Goal: Transaction & Acquisition: Purchase product/service

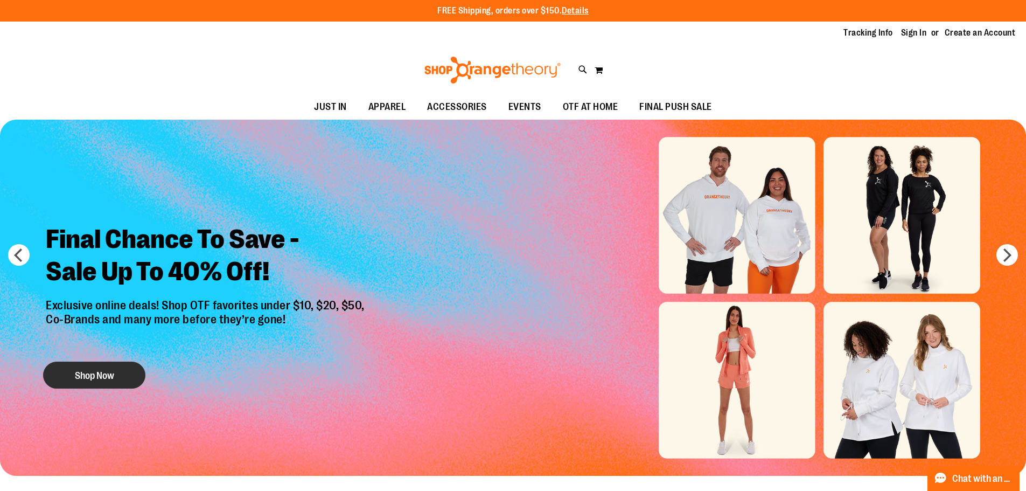
click at [84, 370] on button "Shop Now" at bounding box center [94, 374] width 102 height 27
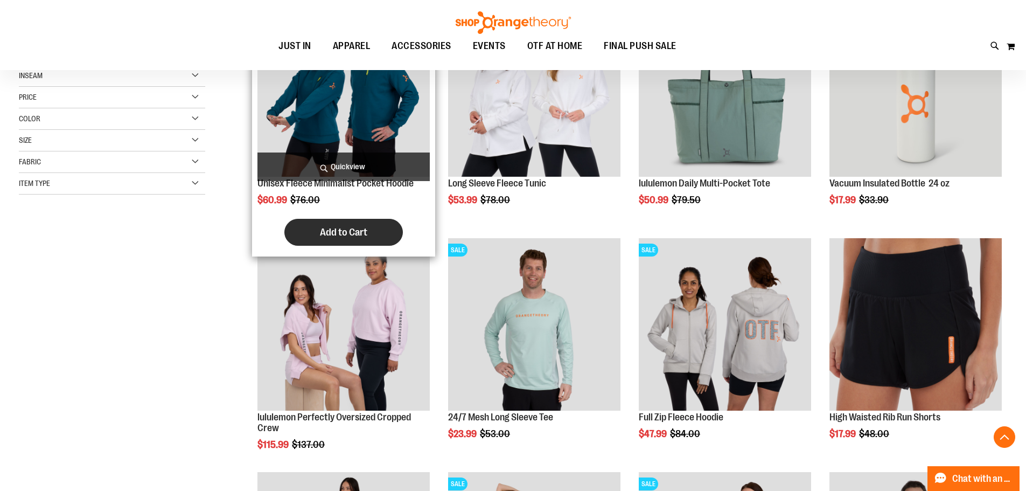
scroll to position [269, 0]
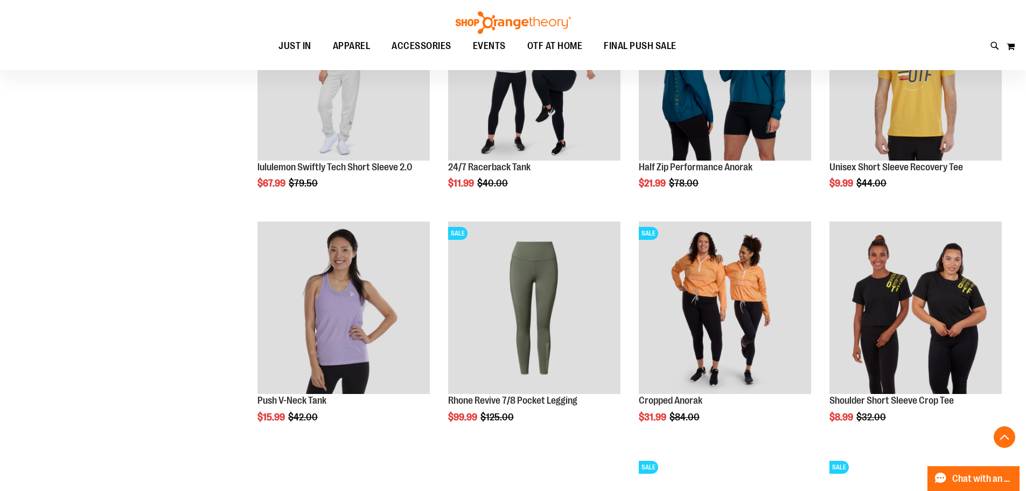
scroll to position [700, 0]
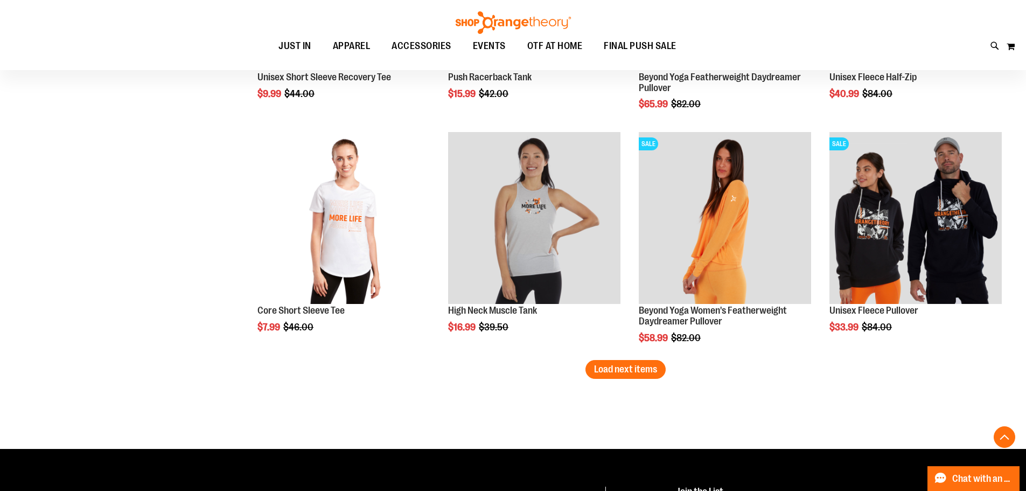
scroll to position [1993, 0]
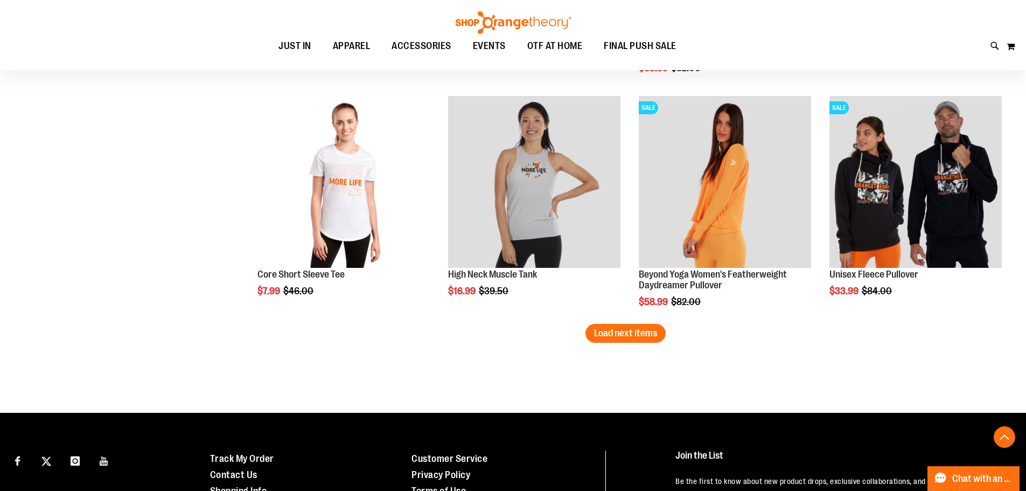
click at [618, 336] on span "Load next items" at bounding box center [625, 333] width 63 height 11
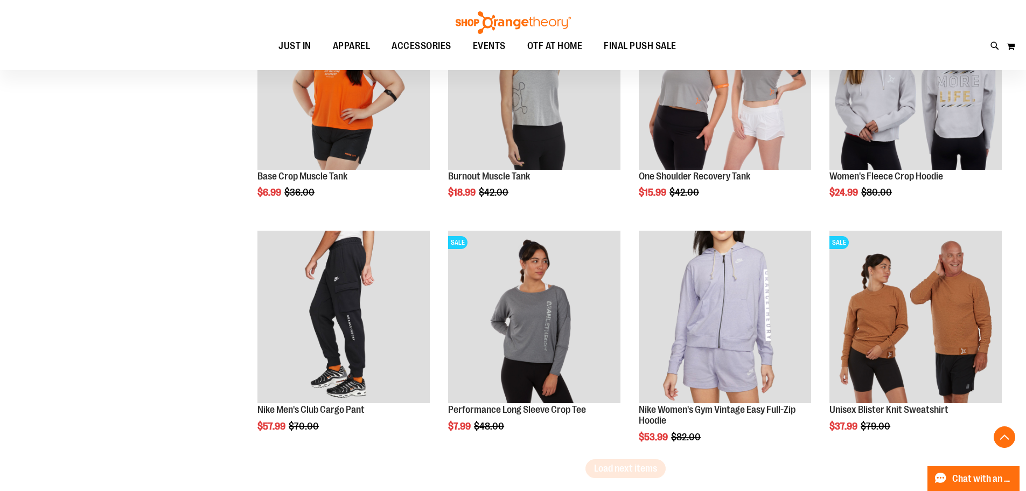
scroll to position [2585, 0]
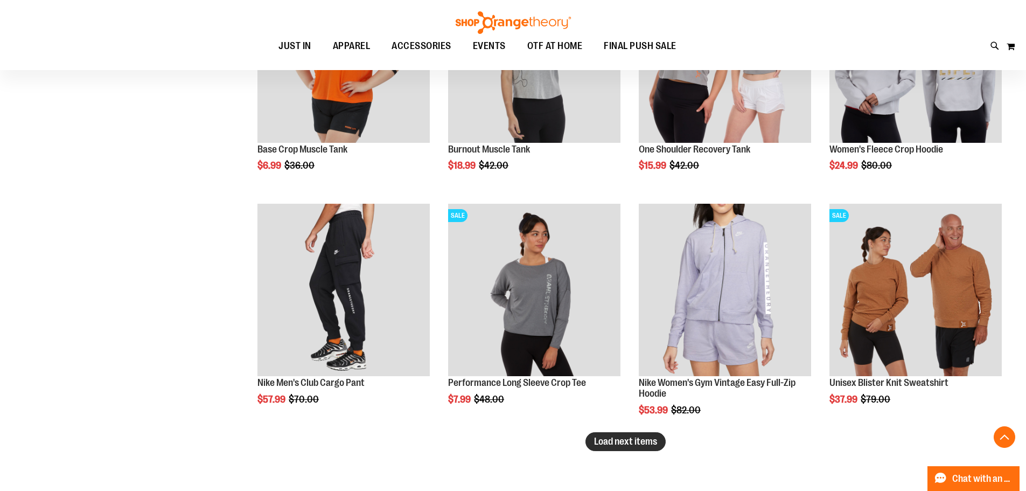
click at [607, 448] on button "Load next items" at bounding box center [626, 441] width 80 height 19
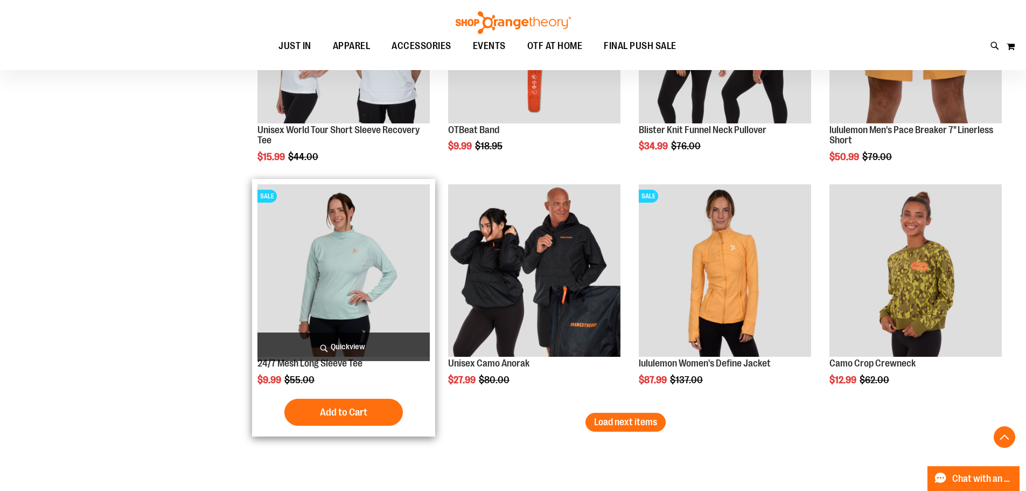
scroll to position [3340, 0]
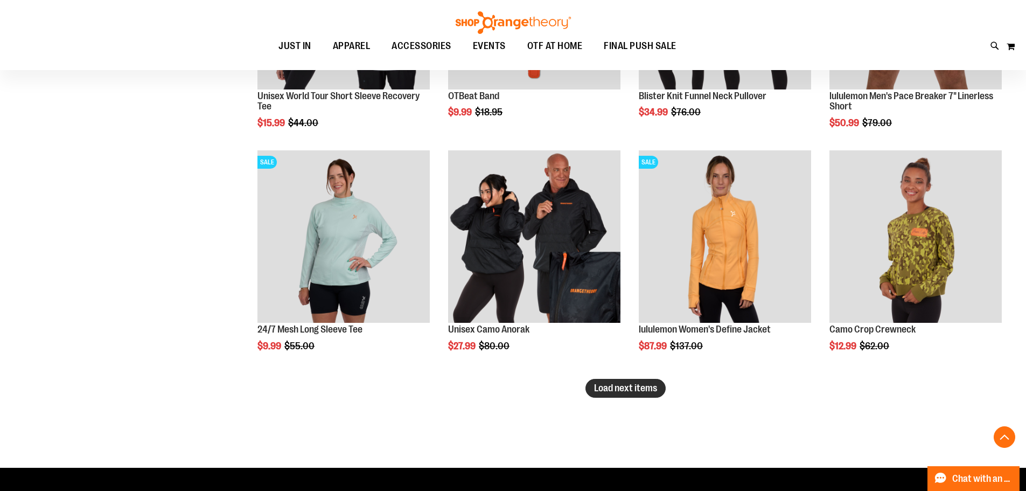
click at [591, 391] on button "Load next items" at bounding box center [626, 388] width 80 height 19
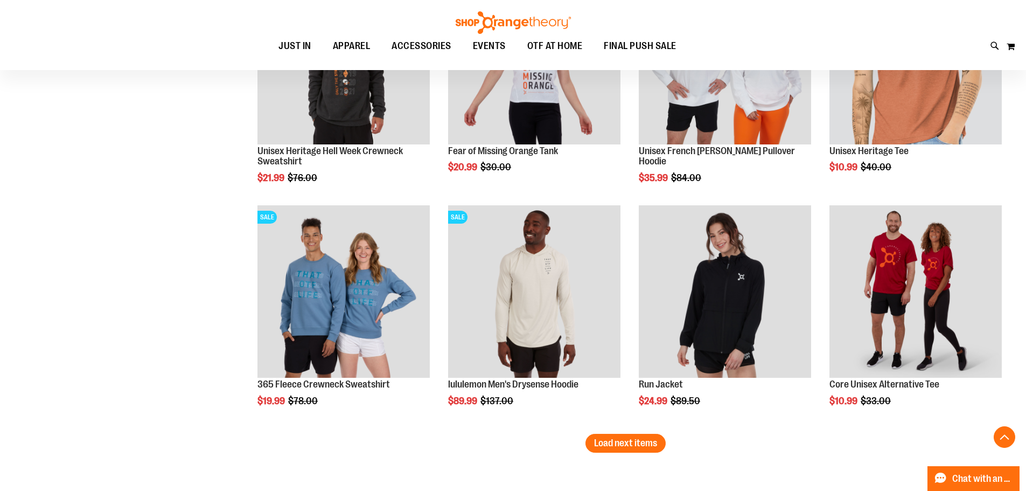
scroll to position [3986, 0]
click at [589, 443] on button "Load next items" at bounding box center [626, 442] width 80 height 19
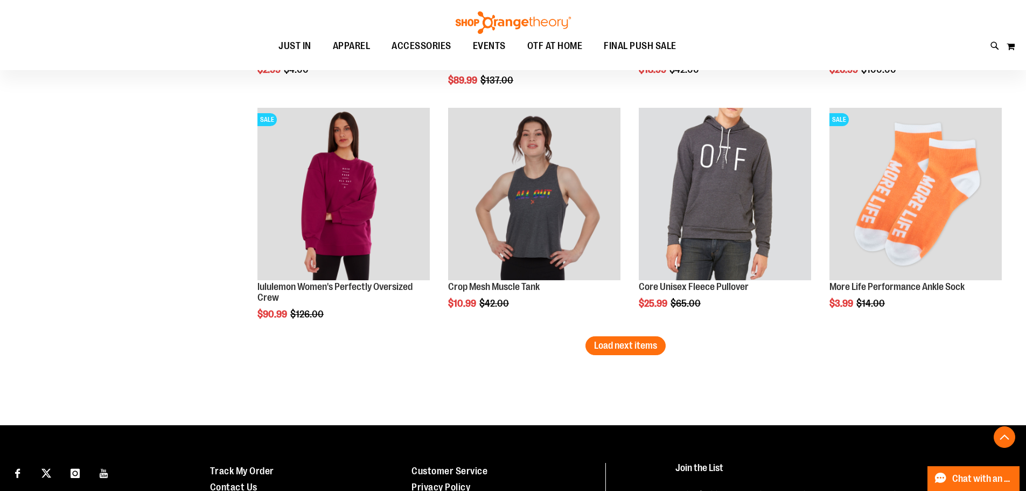
scroll to position [4848, 0]
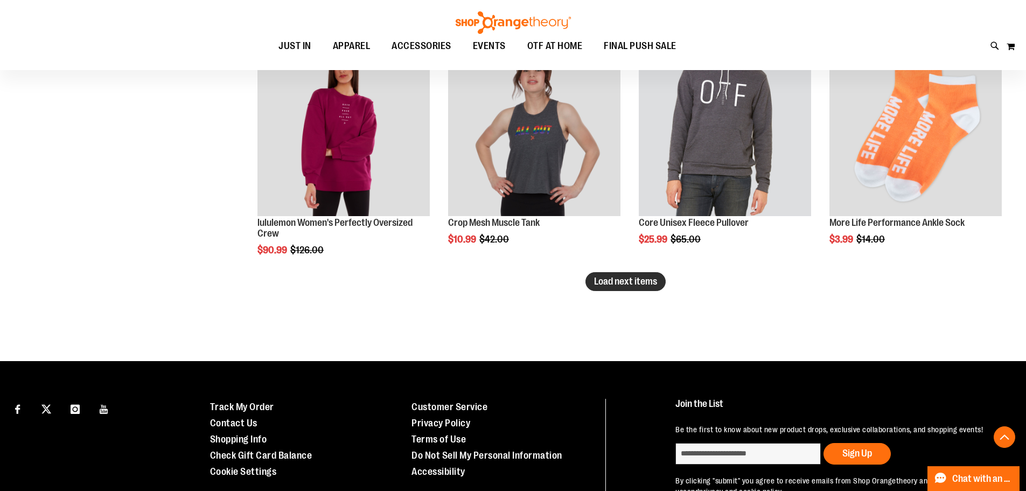
click at [643, 290] on button "Load next items" at bounding box center [626, 281] width 80 height 19
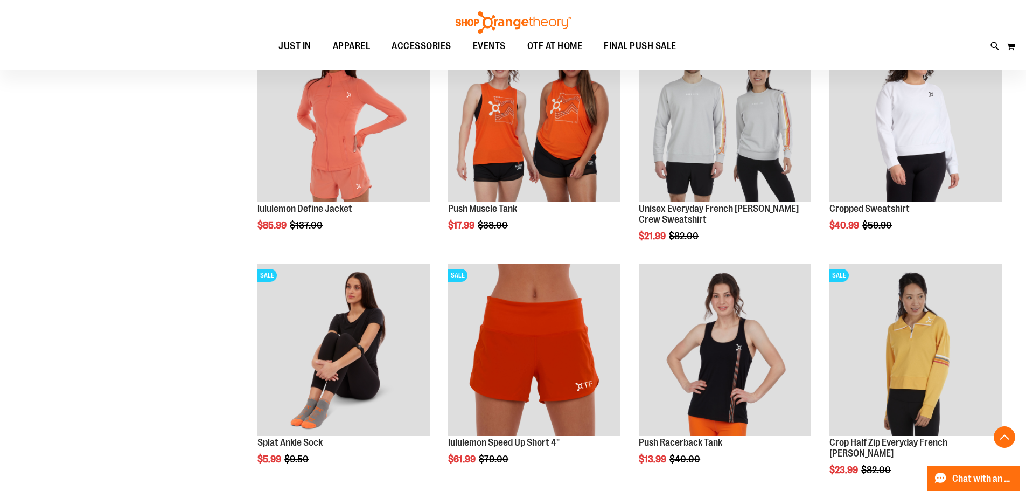
scroll to position [5441, 0]
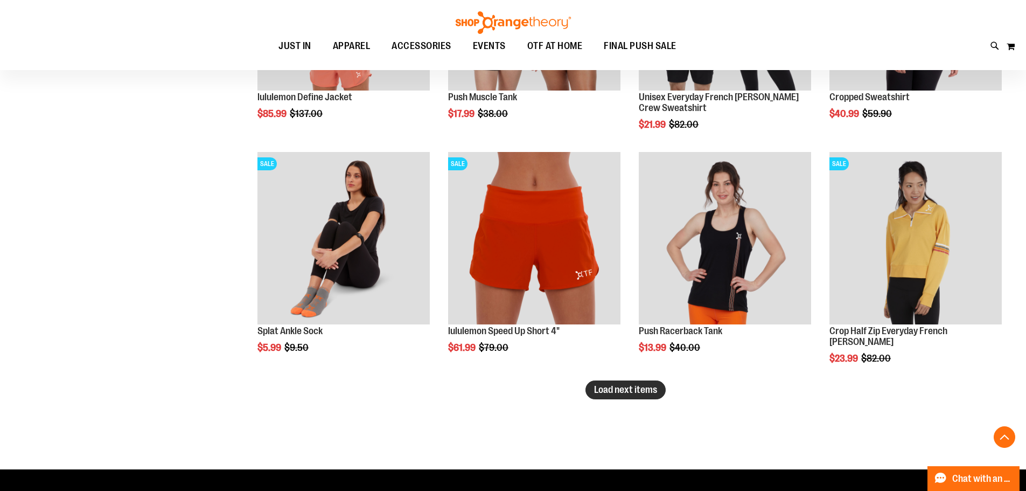
click at [637, 390] on span "Load next items" at bounding box center [625, 389] width 63 height 11
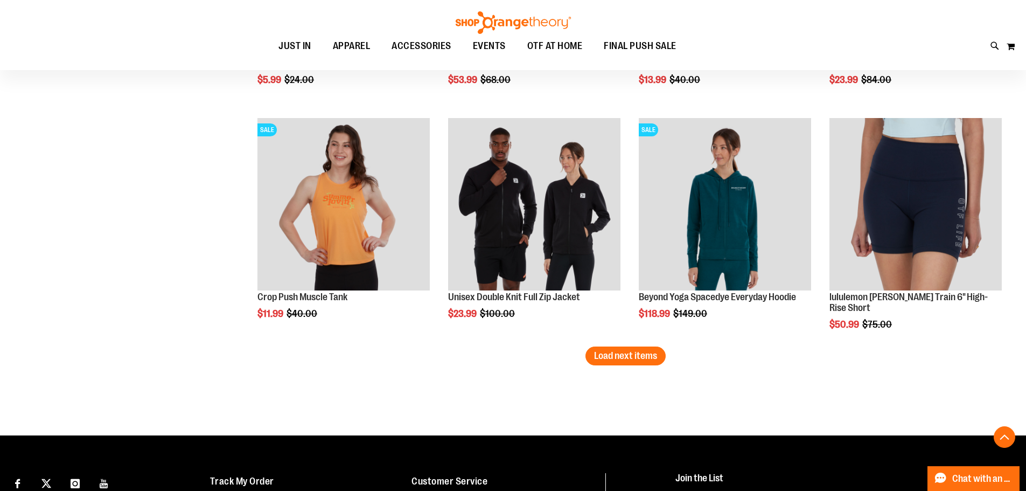
scroll to position [6195, 0]
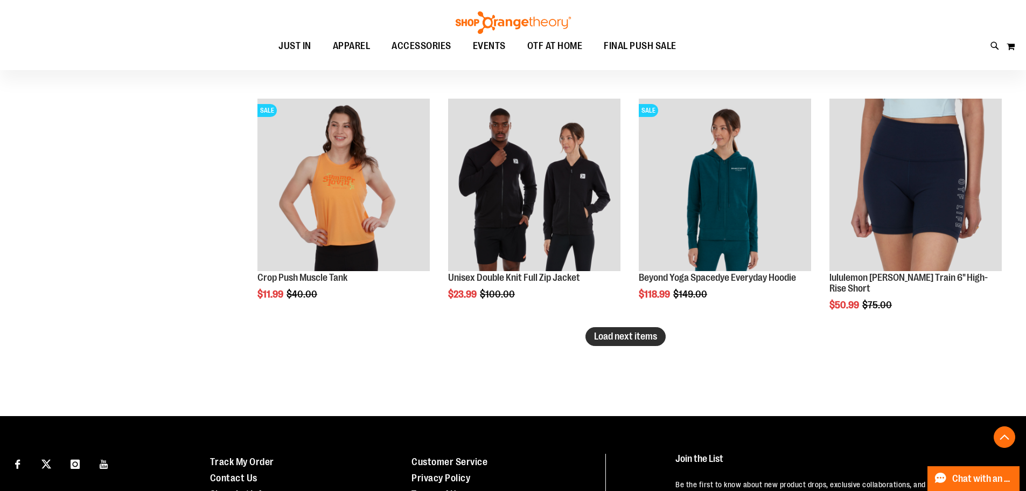
click at [652, 344] on button "Load next items" at bounding box center [626, 336] width 80 height 19
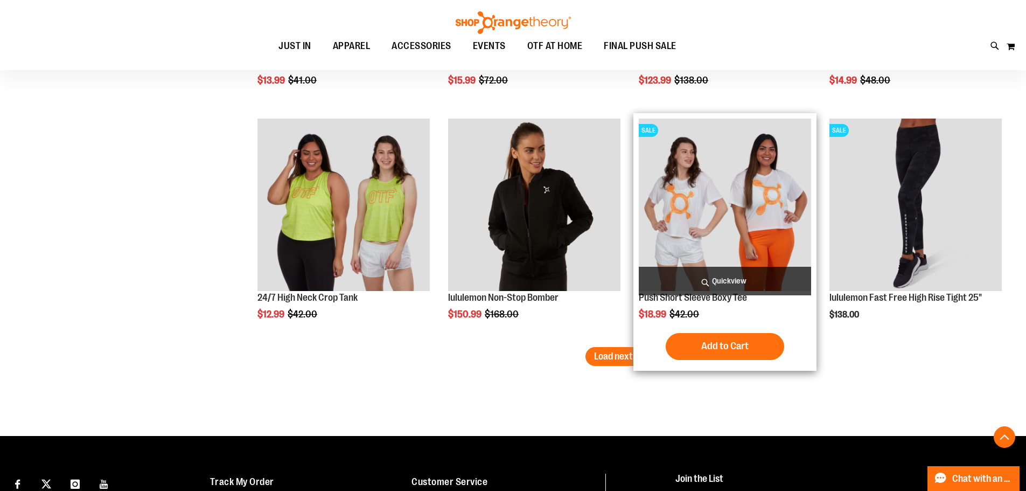
scroll to position [6895, 0]
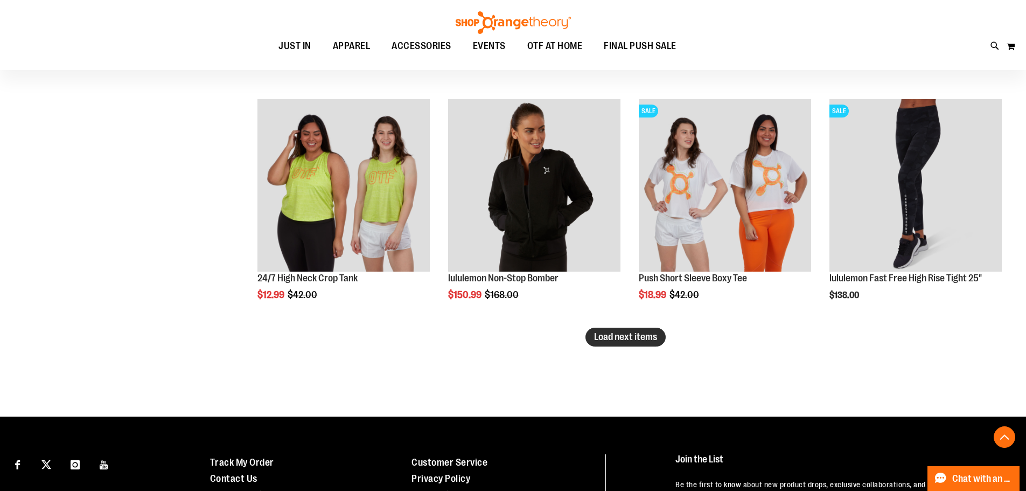
click at [630, 345] on button "Load next items" at bounding box center [626, 337] width 80 height 19
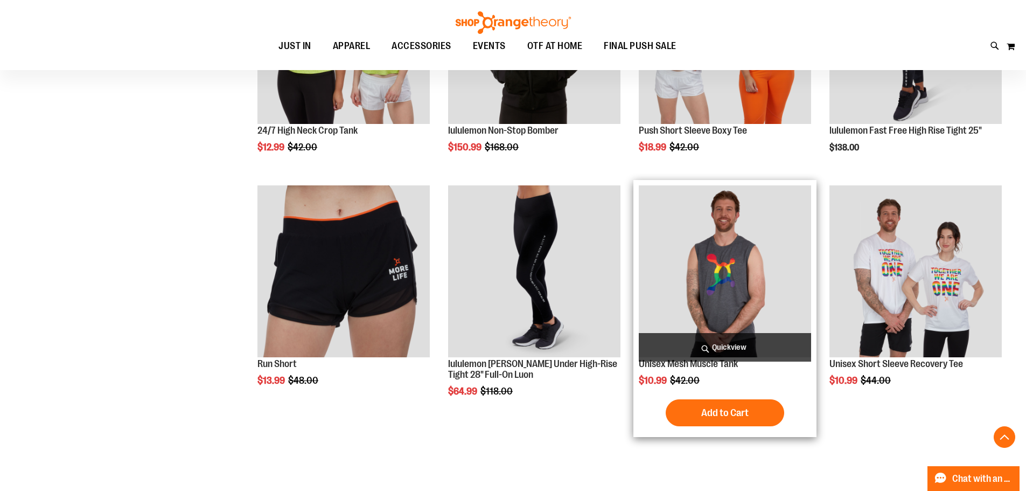
scroll to position [7057, 0]
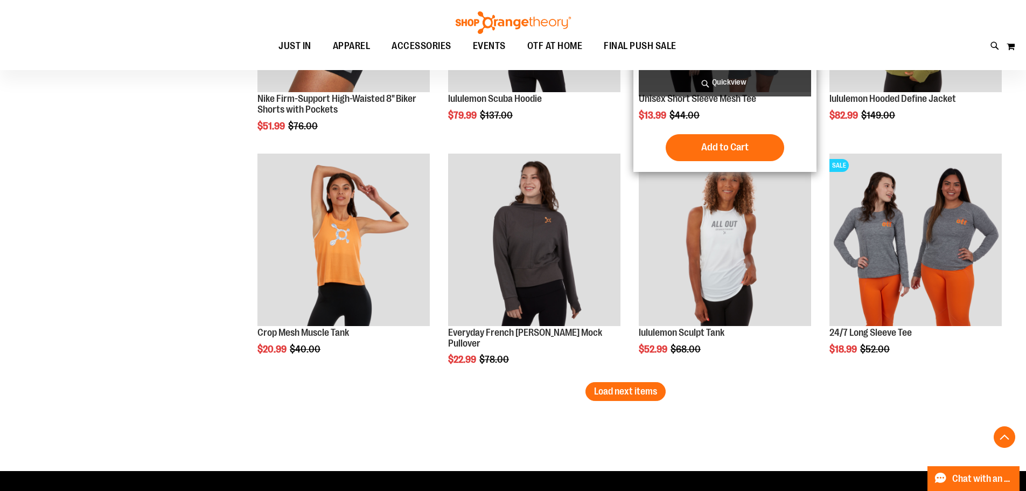
scroll to position [7596, 0]
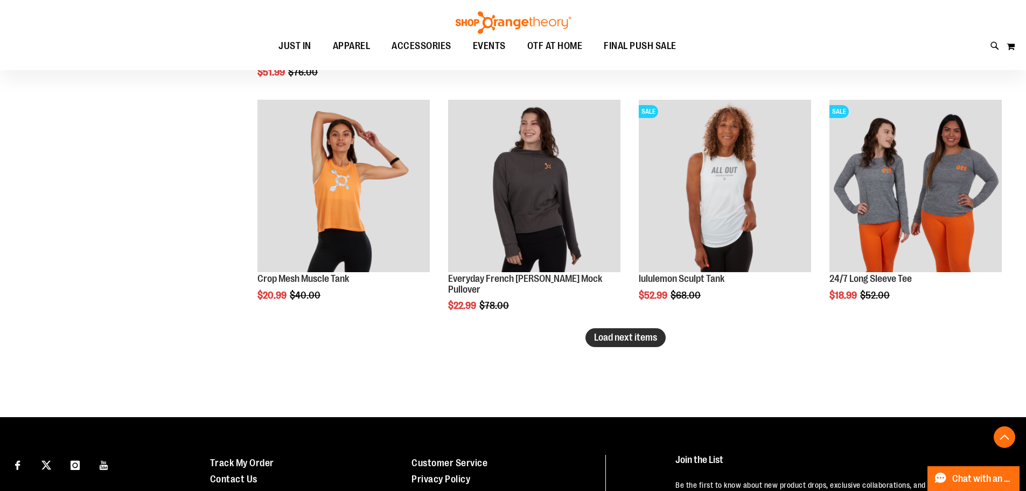
click at [637, 345] on button "Load next items" at bounding box center [626, 337] width 80 height 19
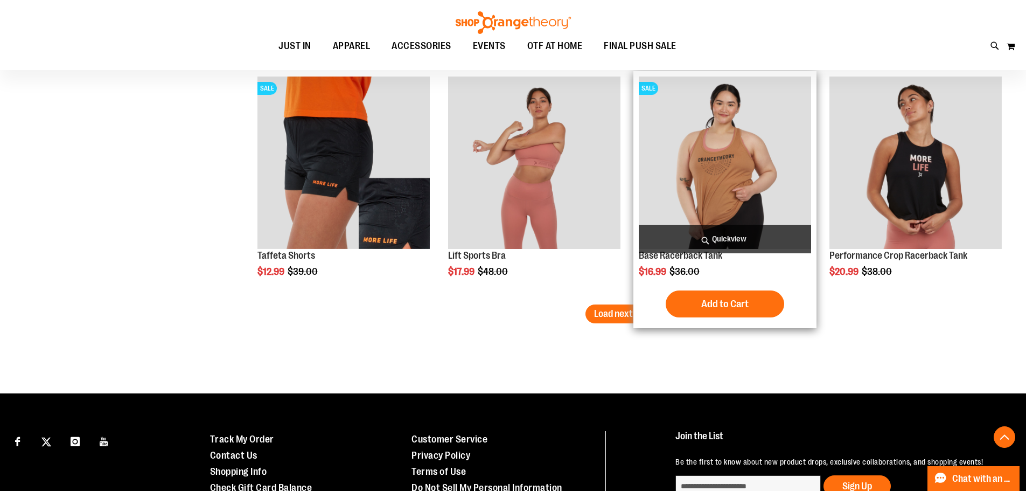
scroll to position [8350, 0]
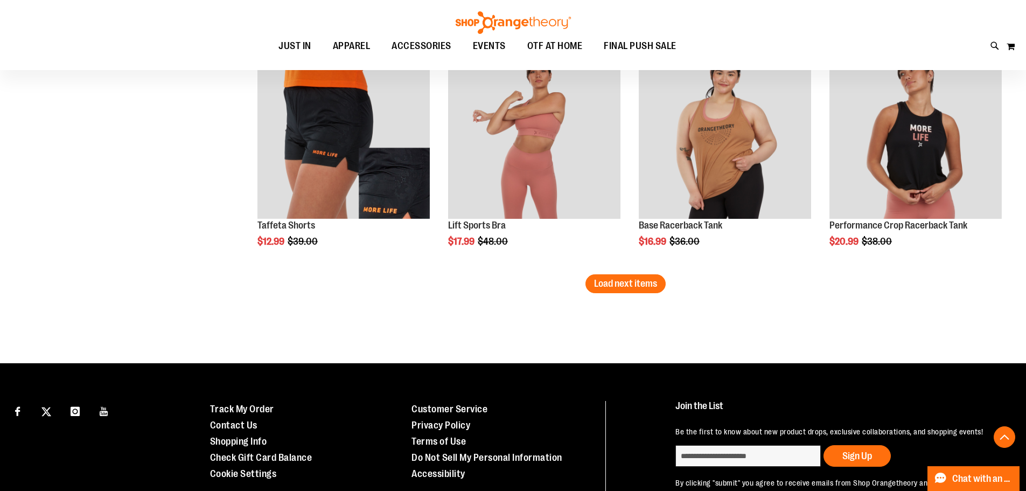
drag, startPoint x: 628, startPoint y: 287, endPoint x: 628, endPoint y: 294, distance: 7.0
click at [628, 292] on button "Load next items" at bounding box center [626, 283] width 80 height 19
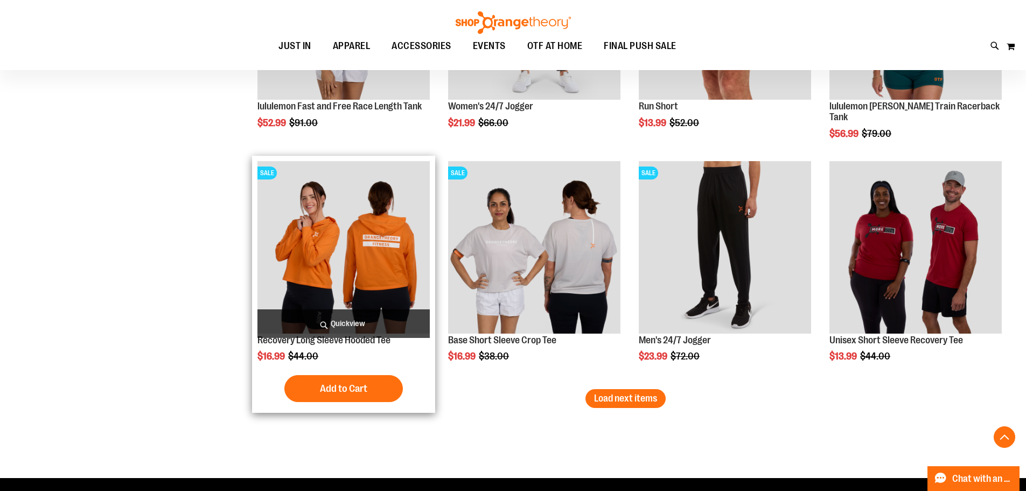
scroll to position [8942, 0]
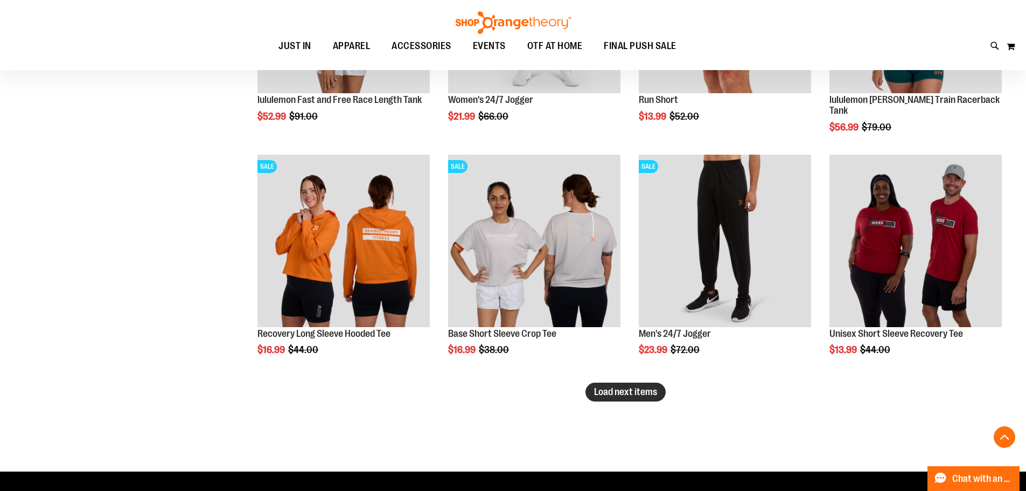
click at [658, 392] on button "Load next items" at bounding box center [626, 392] width 80 height 19
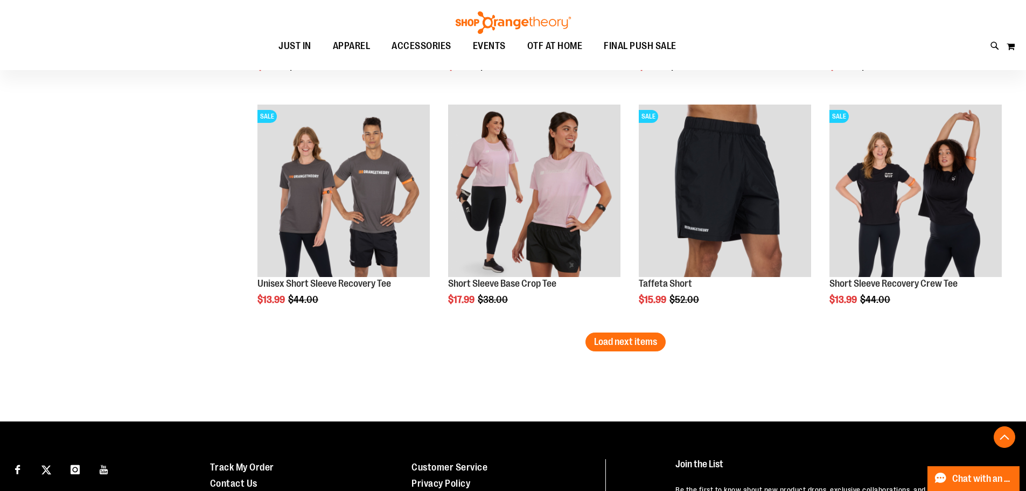
scroll to position [9697, 0]
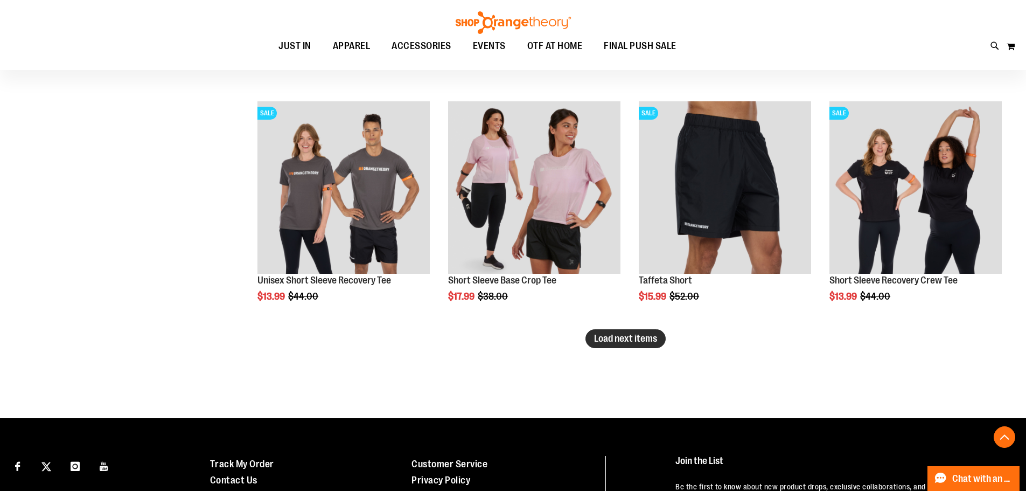
click at [616, 337] on span "Load next items" at bounding box center [625, 338] width 63 height 11
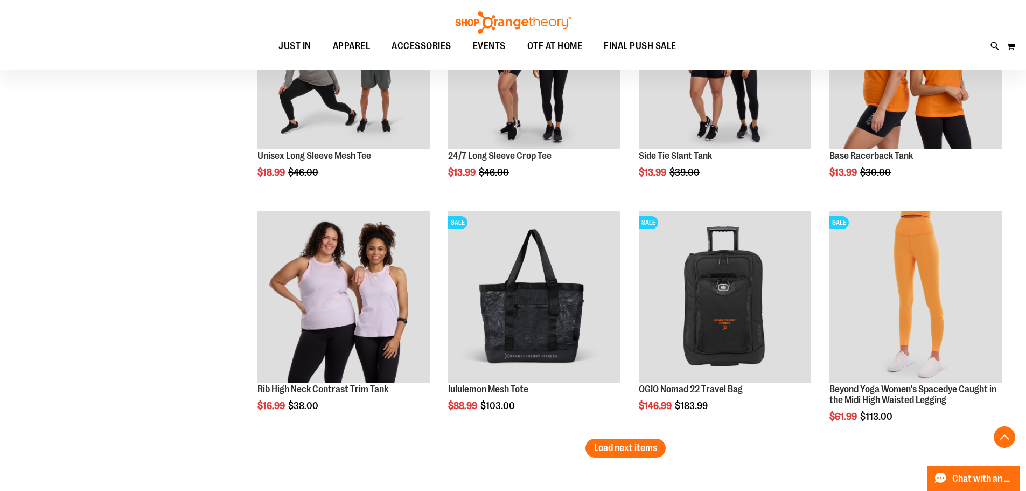
scroll to position [10289, 0]
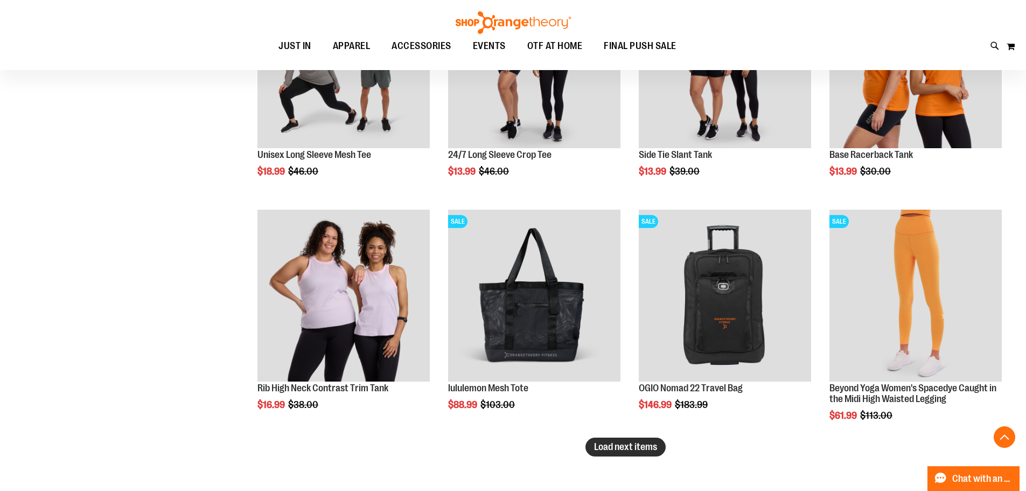
click at [643, 448] on span "Load next items" at bounding box center [625, 446] width 63 height 11
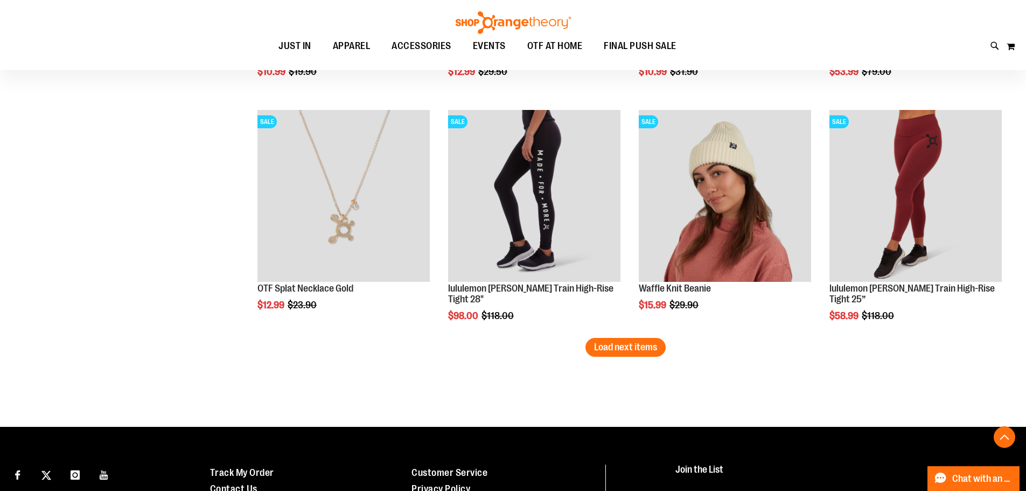
scroll to position [11097, 0]
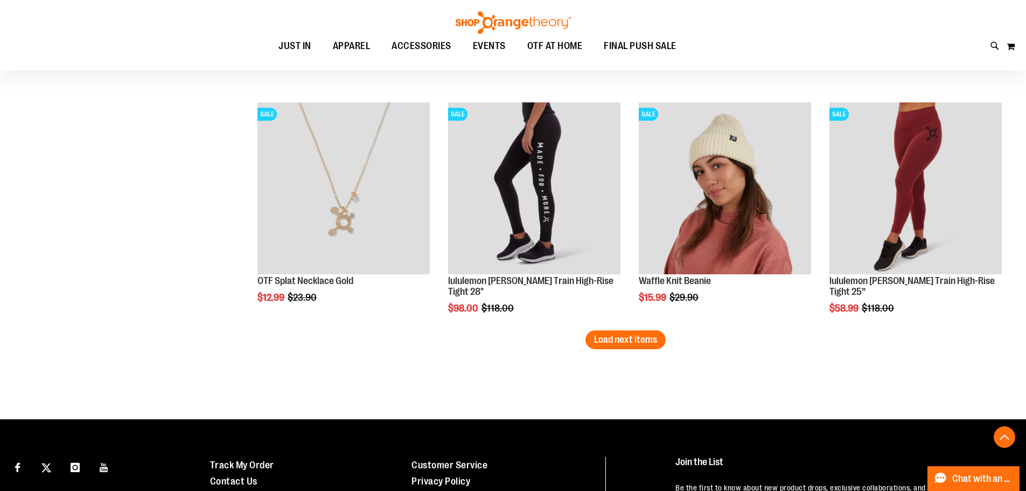
click at [653, 343] on span "Load next items" at bounding box center [625, 339] width 63 height 11
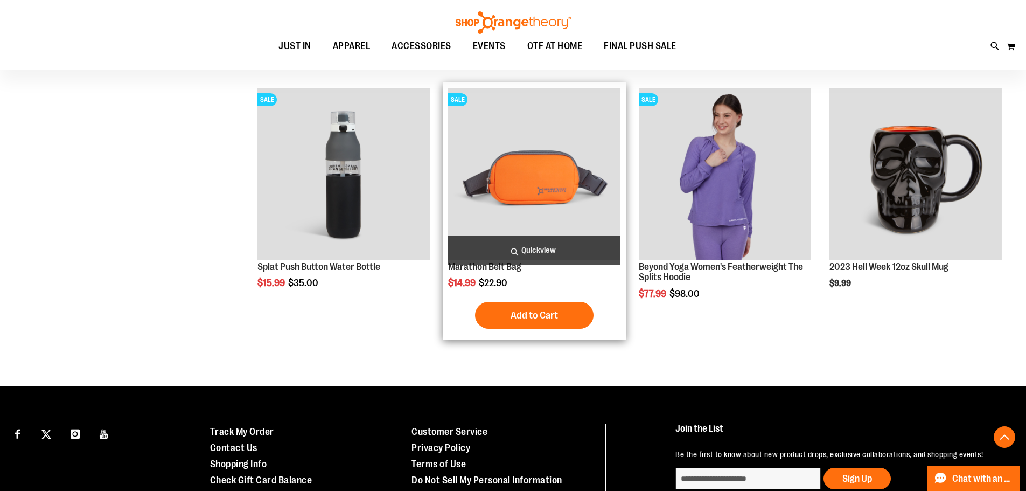
scroll to position [11582, 0]
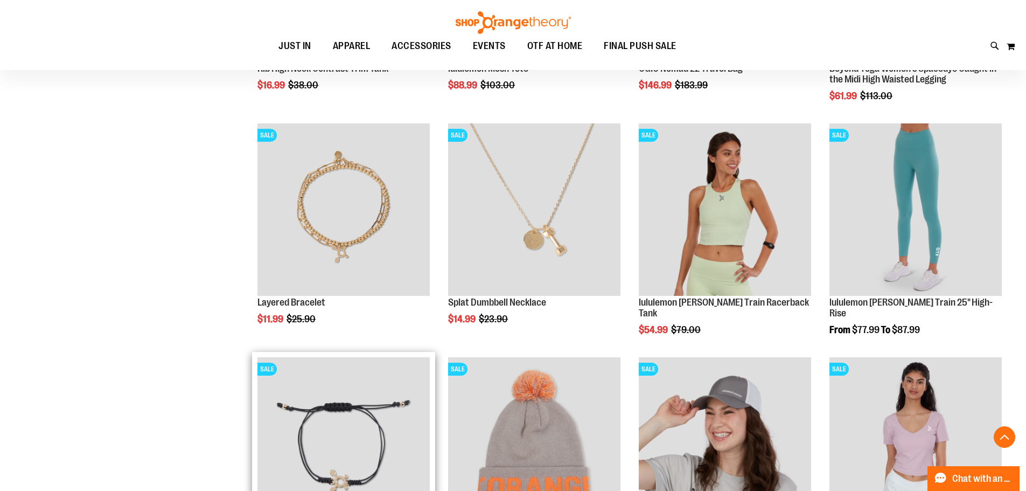
scroll to position [10554, 0]
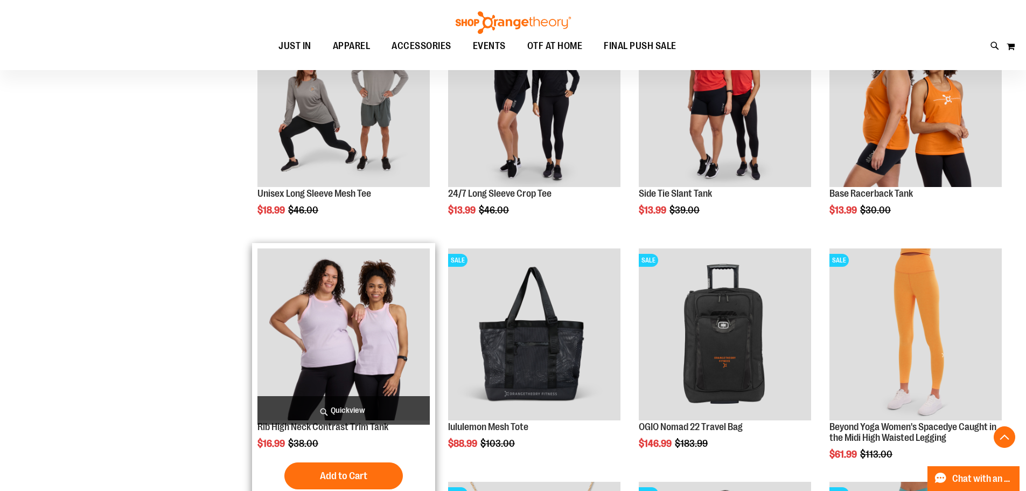
scroll to position [10231, 0]
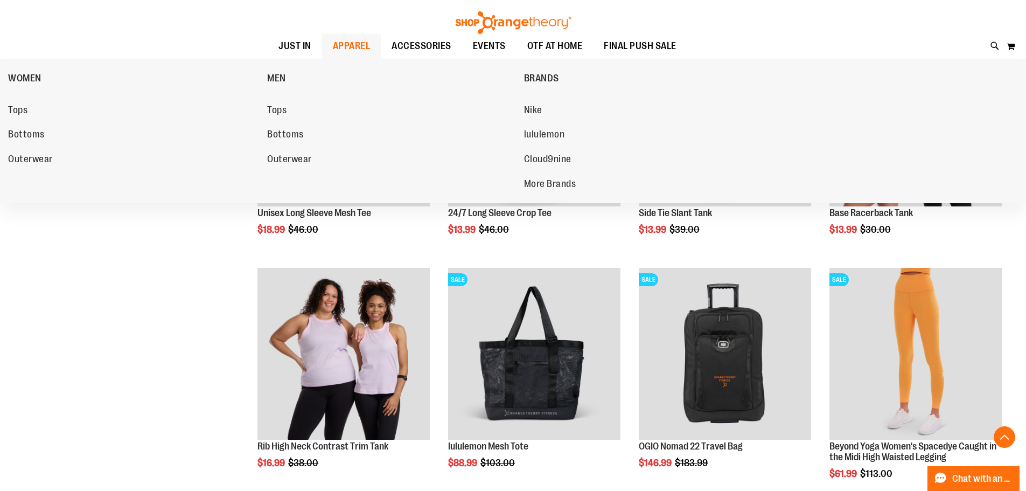
click at [344, 38] on span "APPAREL" at bounding box center [352, 46] width 38 height 24
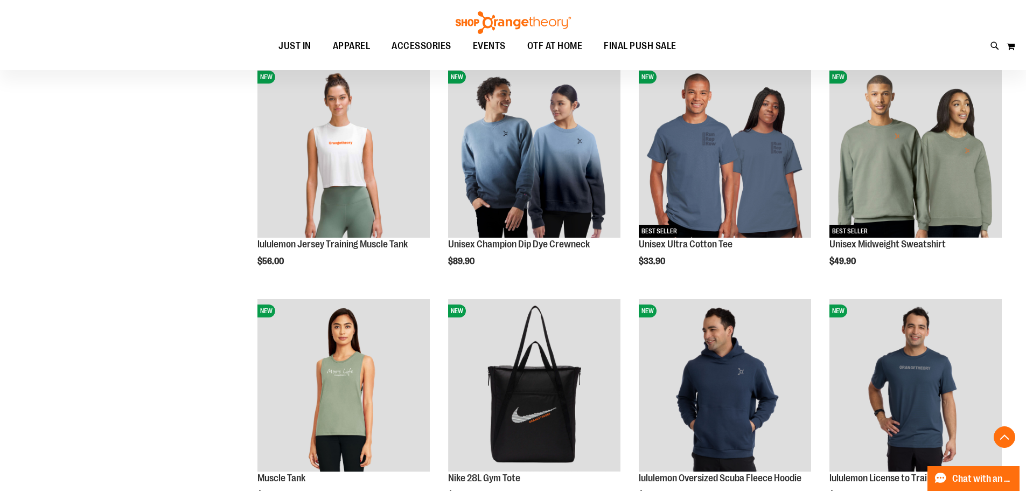
scroll to position [915, 0]
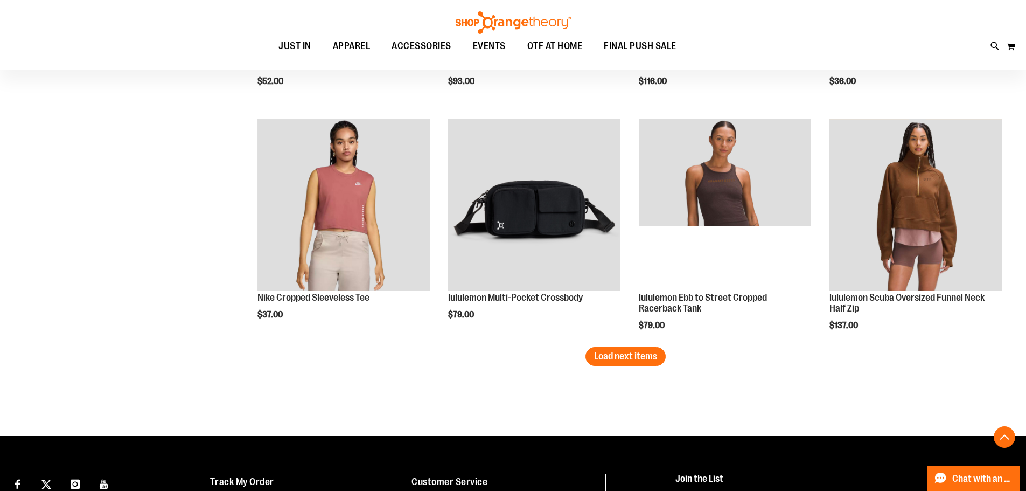
scroll to position [1993, 0]
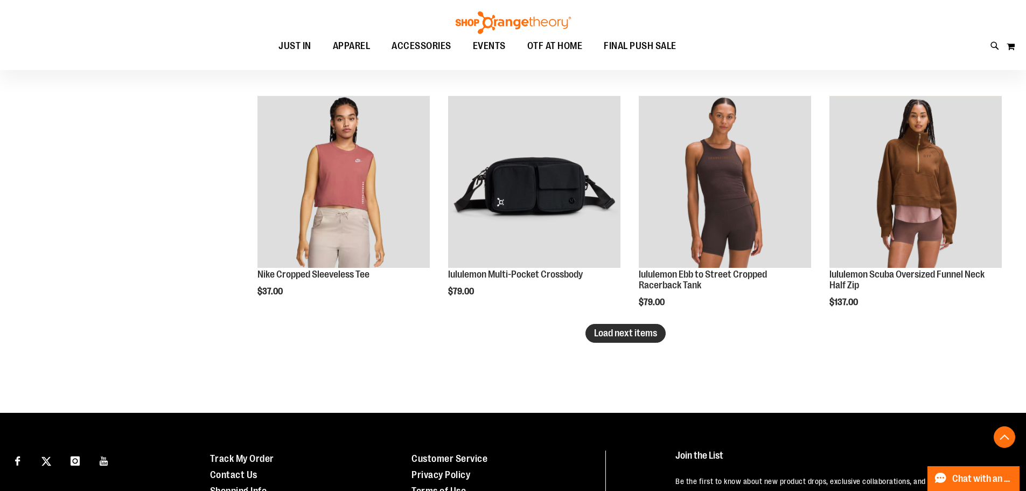
click at [587, 332] on button "Load next items" at bounding box center [626, 333] width 80 height 19
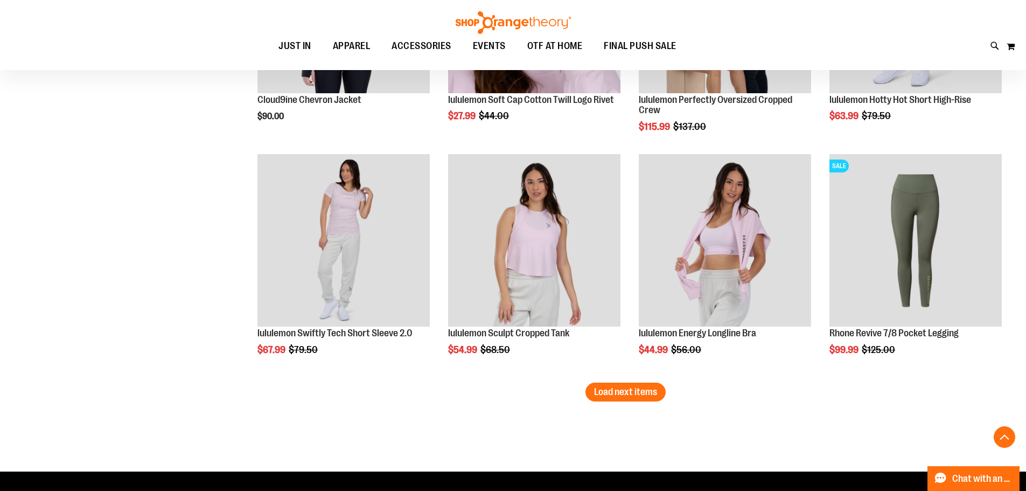
scroll to position [2639, 0]
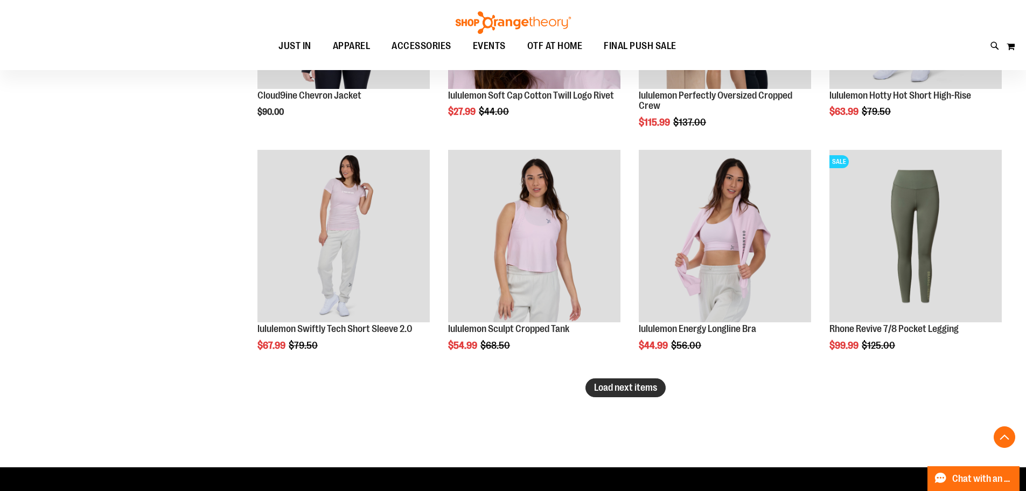
click at [620, 390] on span "Load next items" at bounding box center [625, 387] width 63 height 11
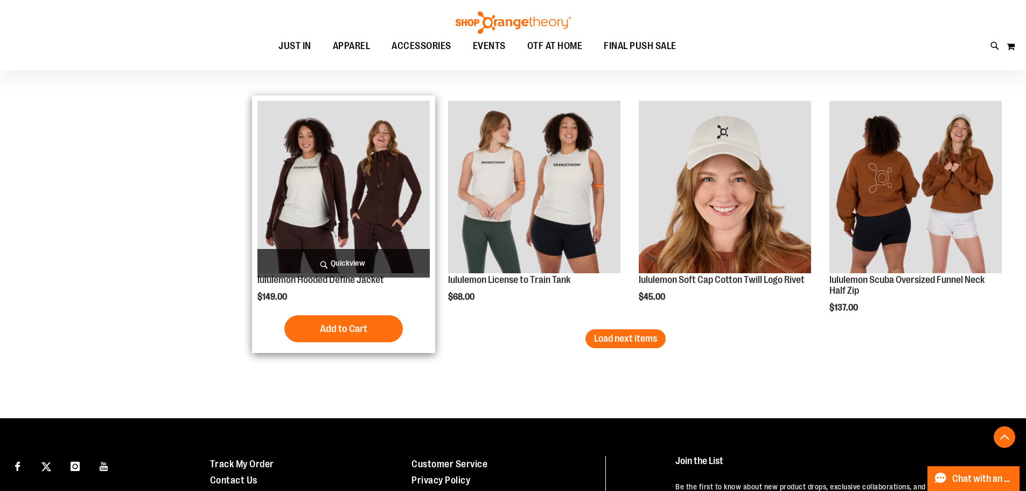
scroll to position [3393, 0]
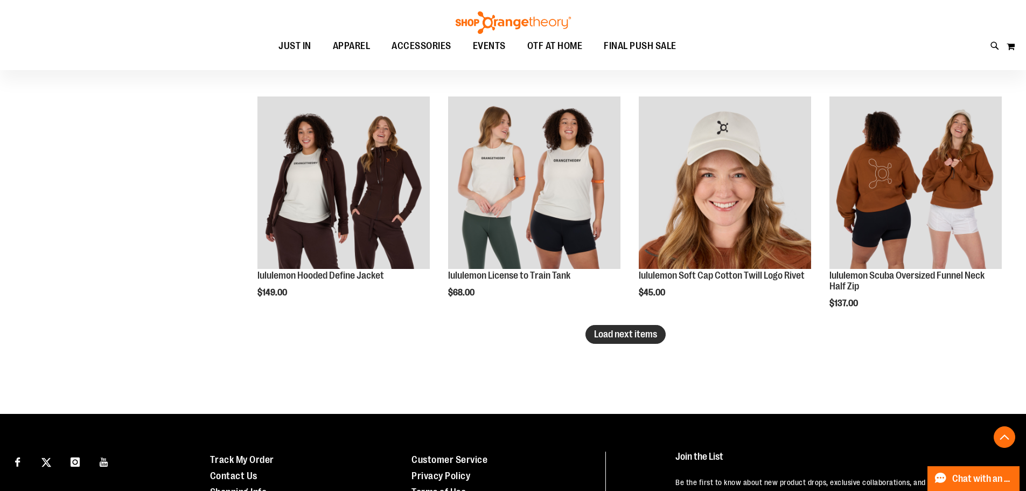
click at [628, 335] on span "Load next items" at bounding box center [625, 334] width 63 height 11
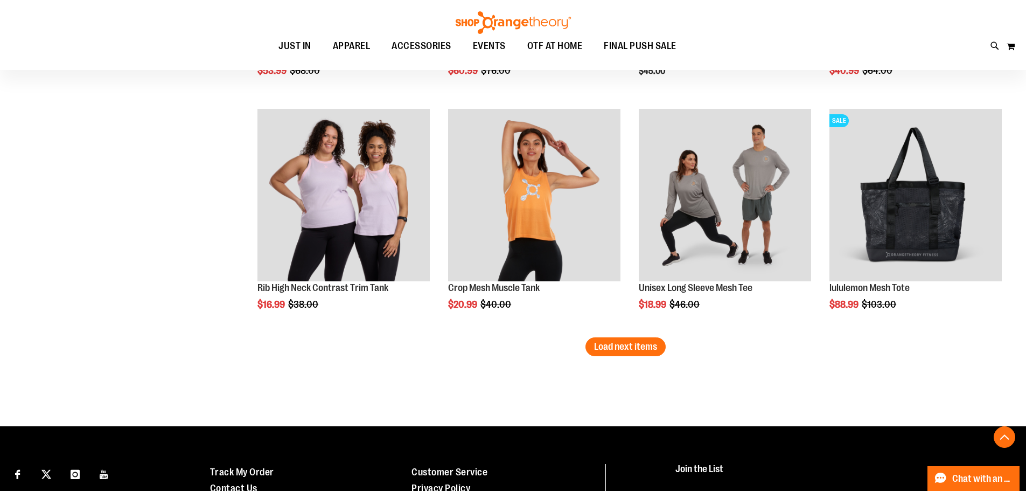
scroll to position [4094, 0]
